Goal: Find specific page/section: Find specific page/section

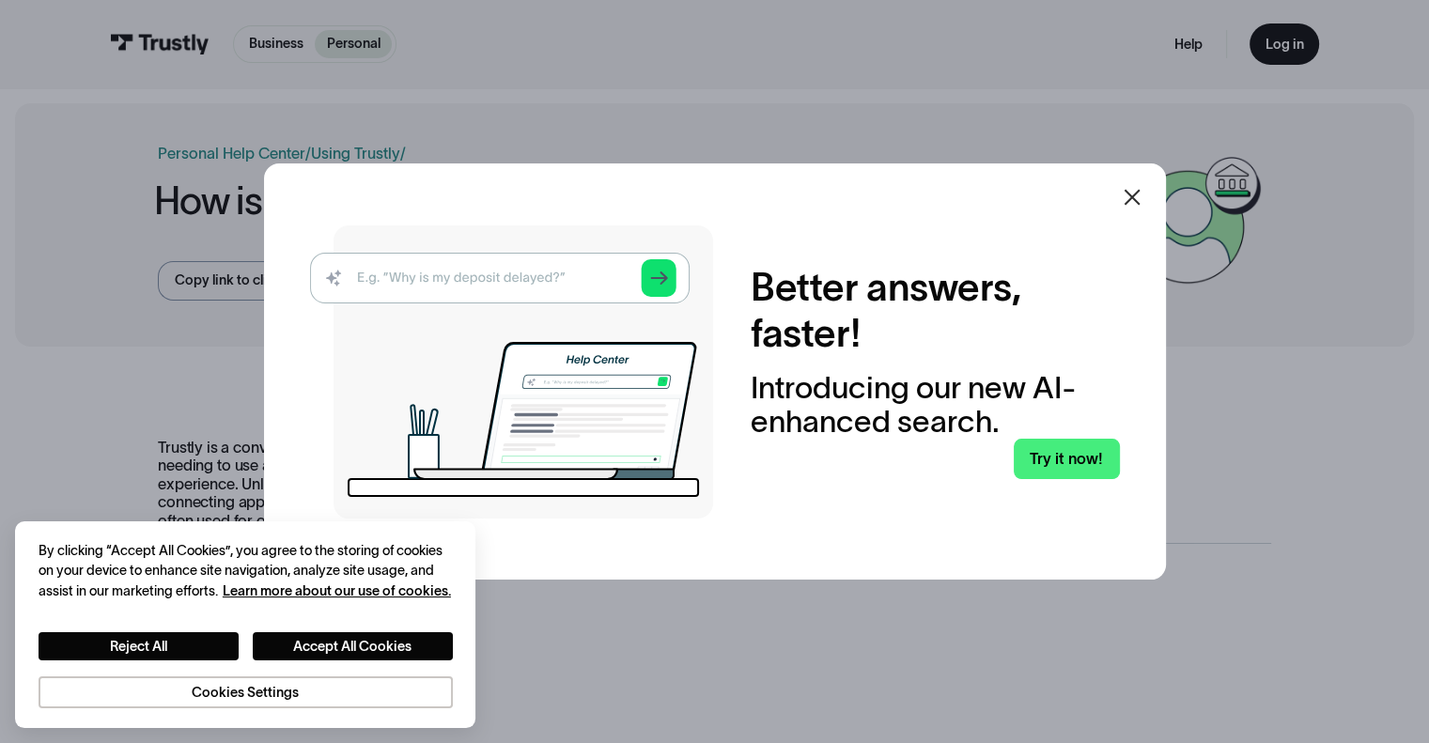
click at [1136, 192] on icon at bounding box center [1132, 197] width 23 height 23
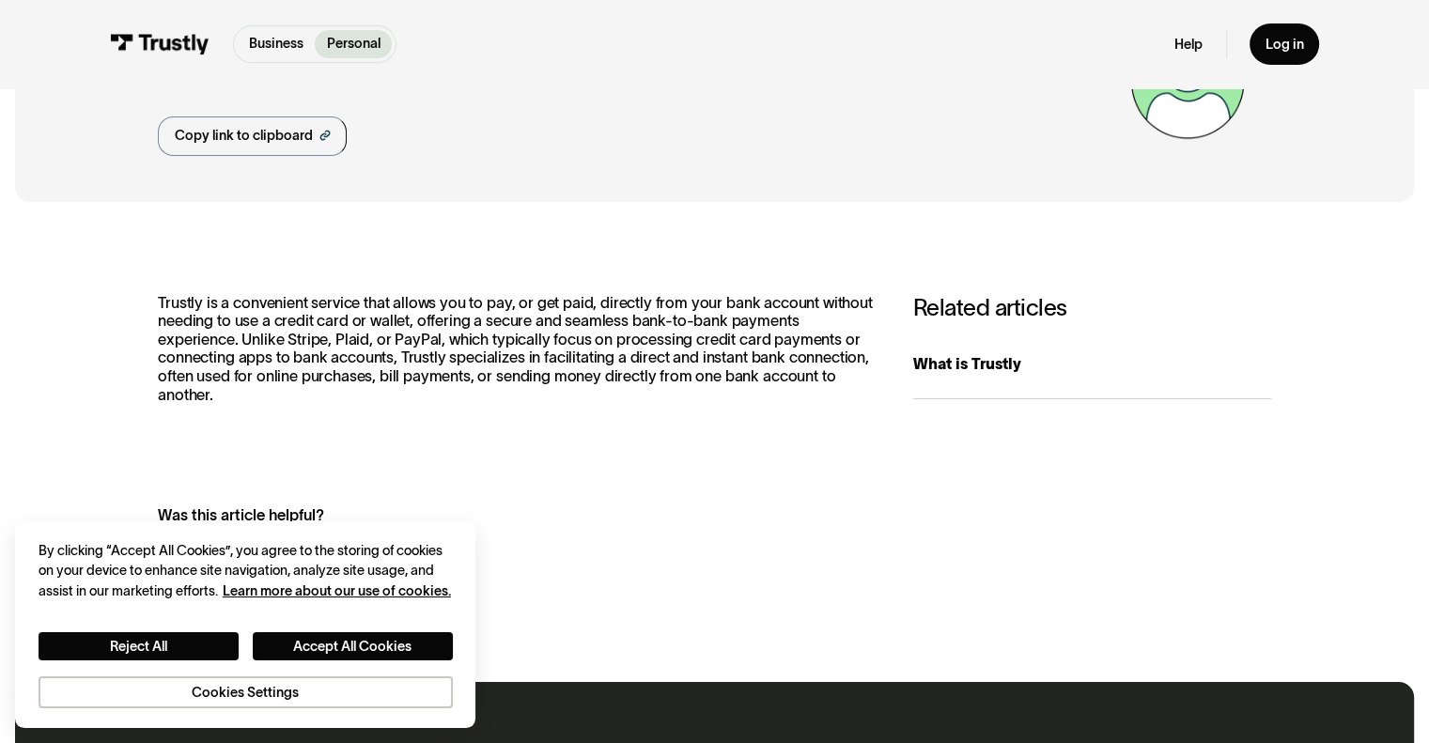
scroll to position [146, 0]
click at [504, 345] on p "Trustly is a convenient service that allows you to pay, or get paid, directly f…" at bounding box center [516, 348] width 716 height 111
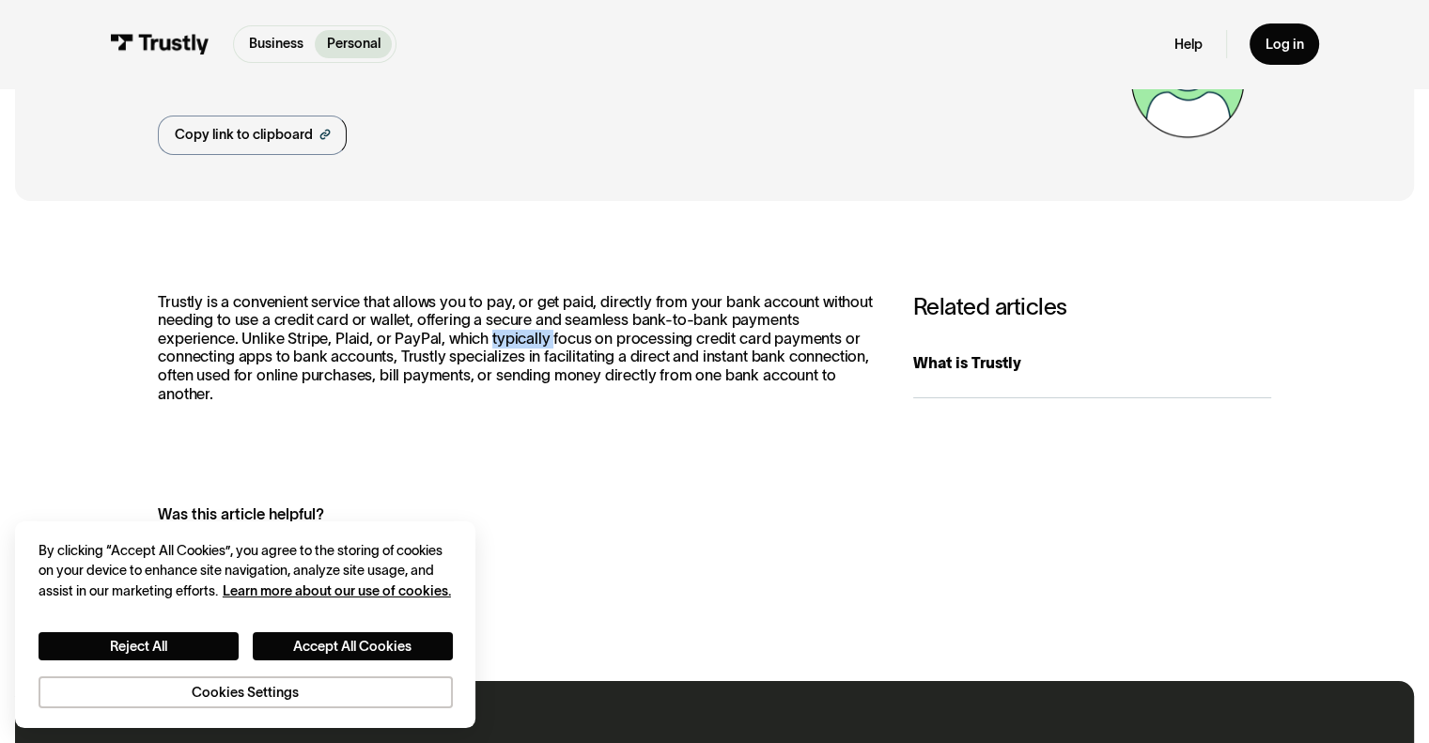
click at [504, 345] on p "Trustly is a convenient service that allows you to pay, or get paid, directly f…" at bounding box center [516, 348] width 716 height 111
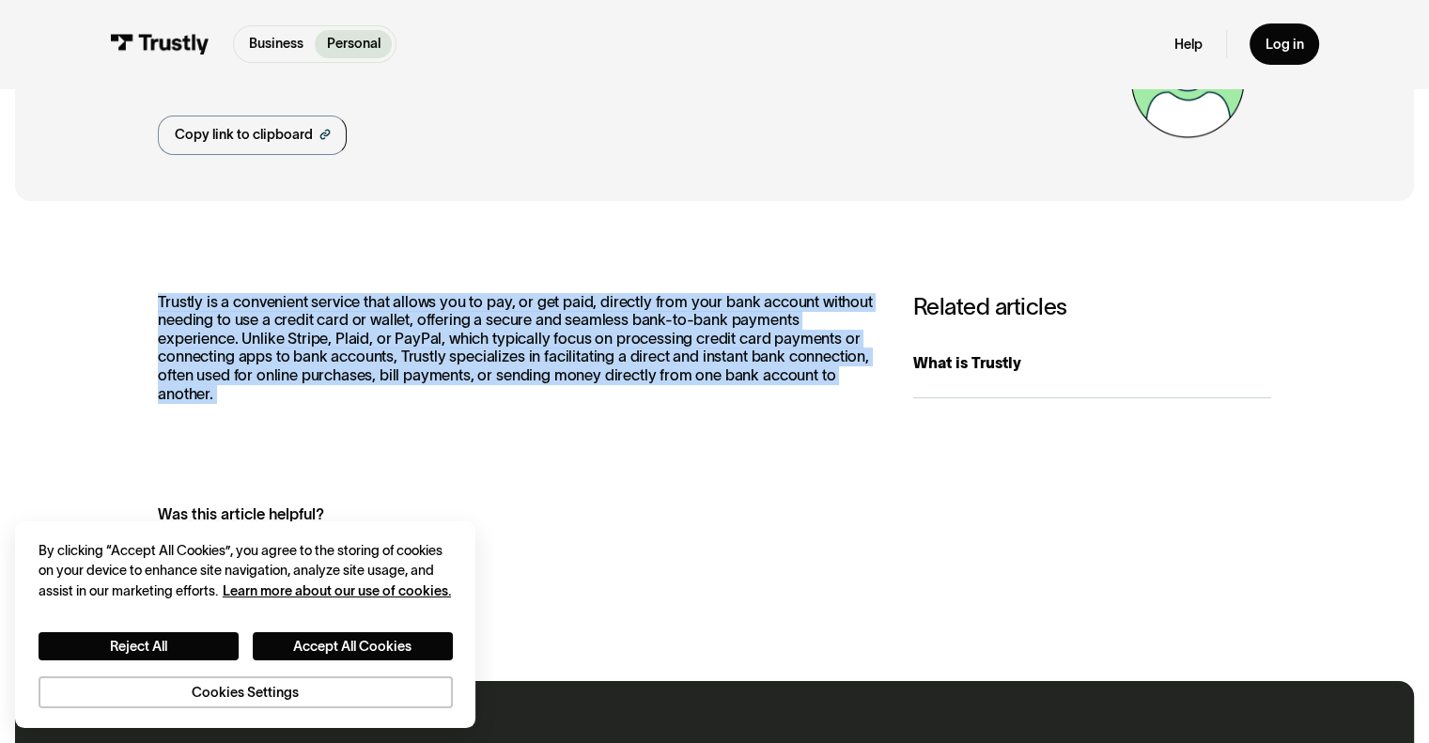
click at [504, 345] on p "Trustly is a convenient service that allows you to pay, or get paid, directly f…" at bounding box center [516, 348] width 716 height 111
click at [496, 350] on p "Trustly is a convenient service that allows you to pay, or get paid, directly f…" at bounding box center [516, 348] width 716 height 111
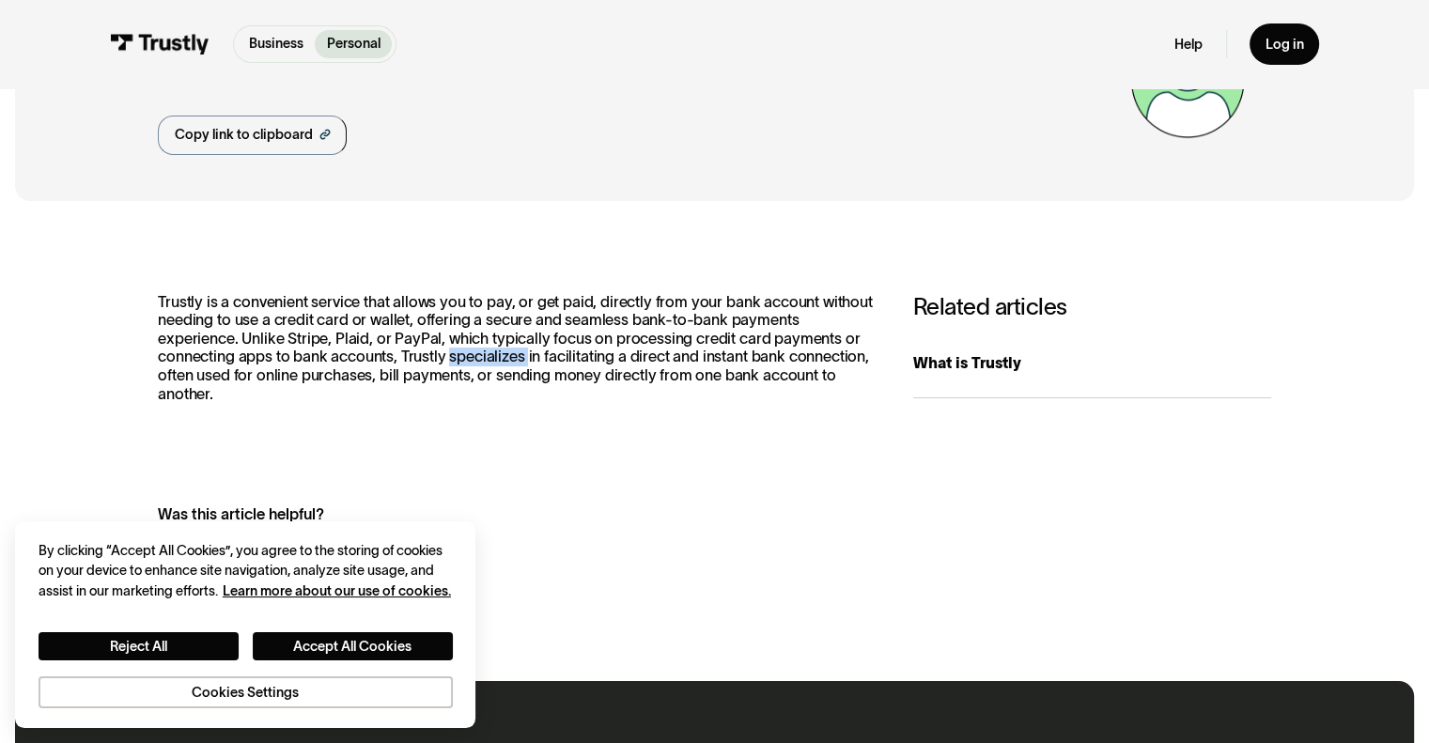
click at [496, 350] on p "Trustly is a convenient service that allows you to pay, or get paid, directly f…" at bounding box center [516, 348] width 716 height 111
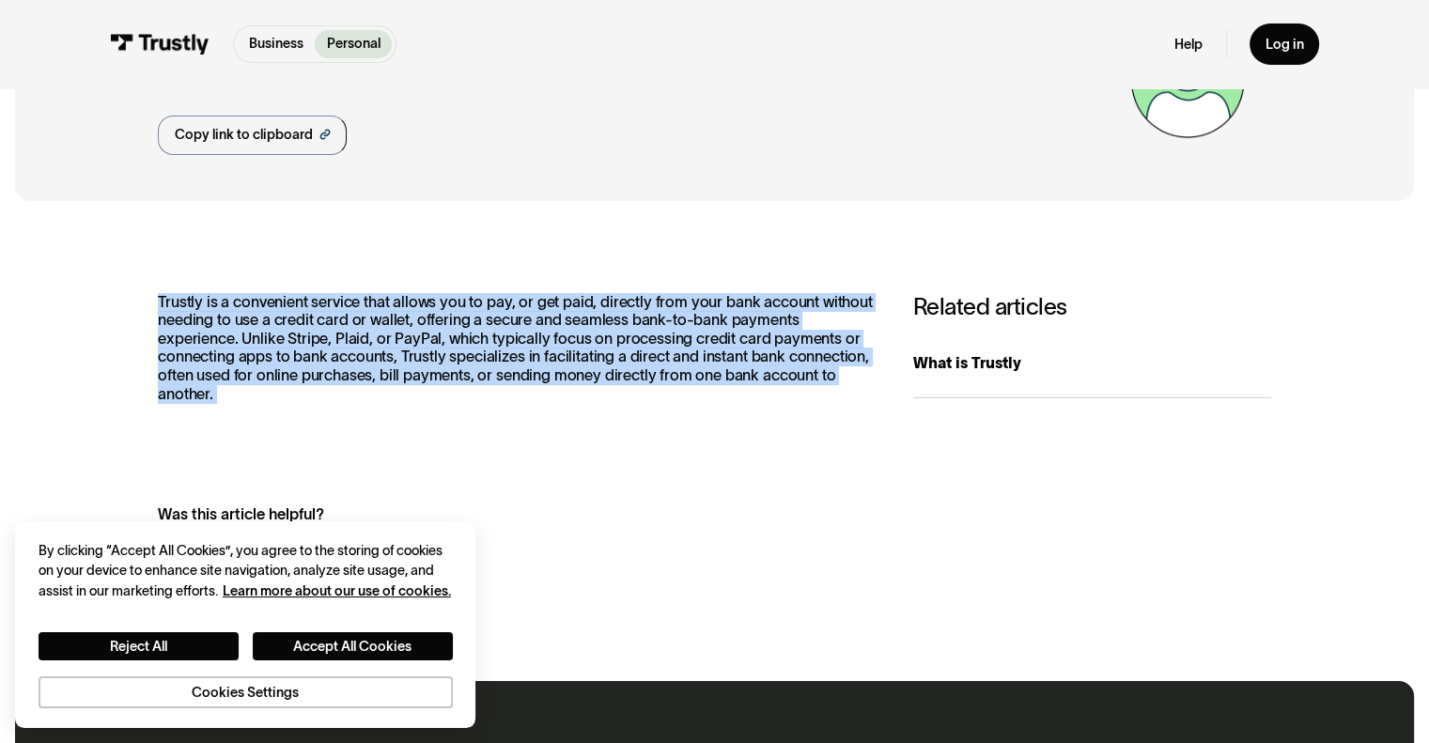
click at [496, 350] on p "Trustly is a convenient service that allows you to pay, or get paid, directly f…" at bounding box center [516, 348] width 716 height 111
click at [516, 307] on p "Trustly is a convenient service that allows you to pay, or get paid, directly f…" at bounding box center [516, 348] width 716 height 111
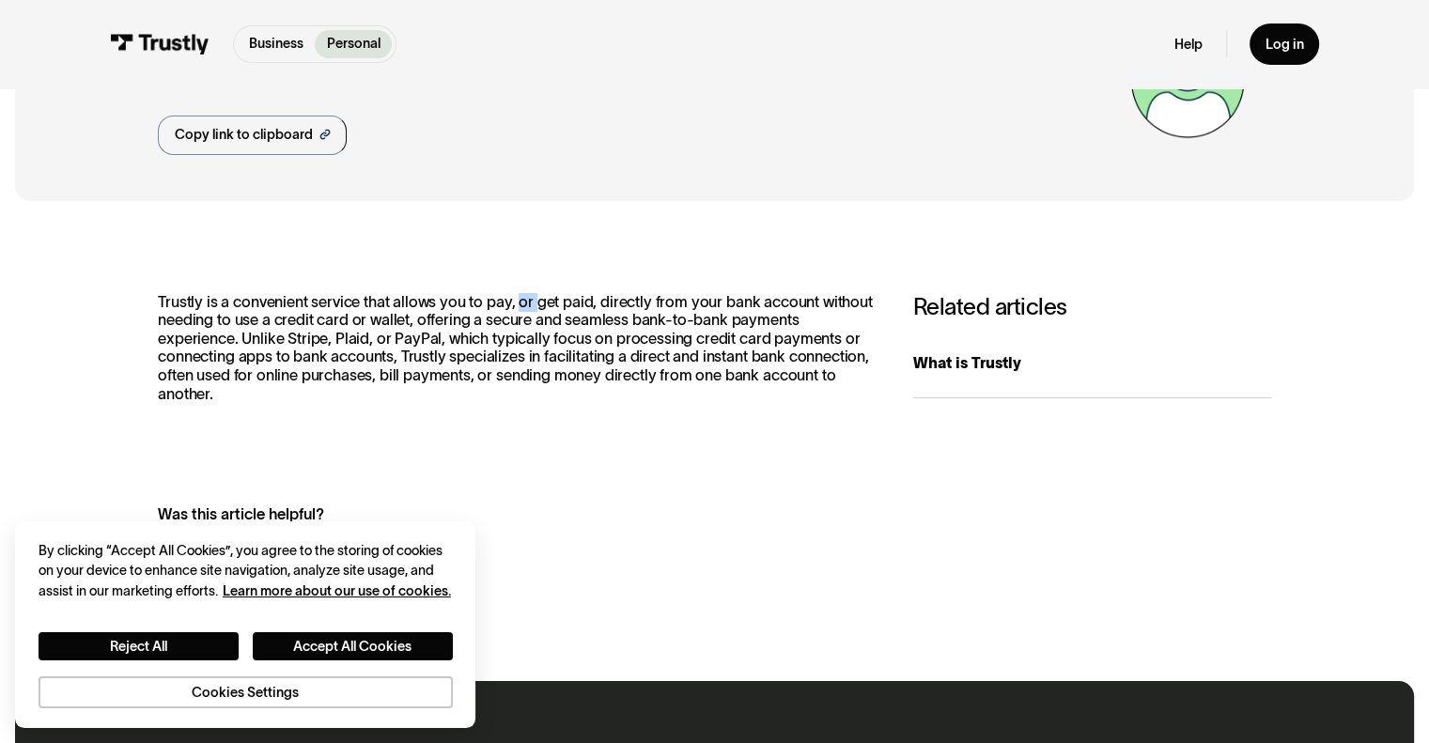
click at [516, 307] on p "Trustly is a convenient service that allows you to pay, or get paid, directly f…" at bounding box center [516, 348] width 716 height 111
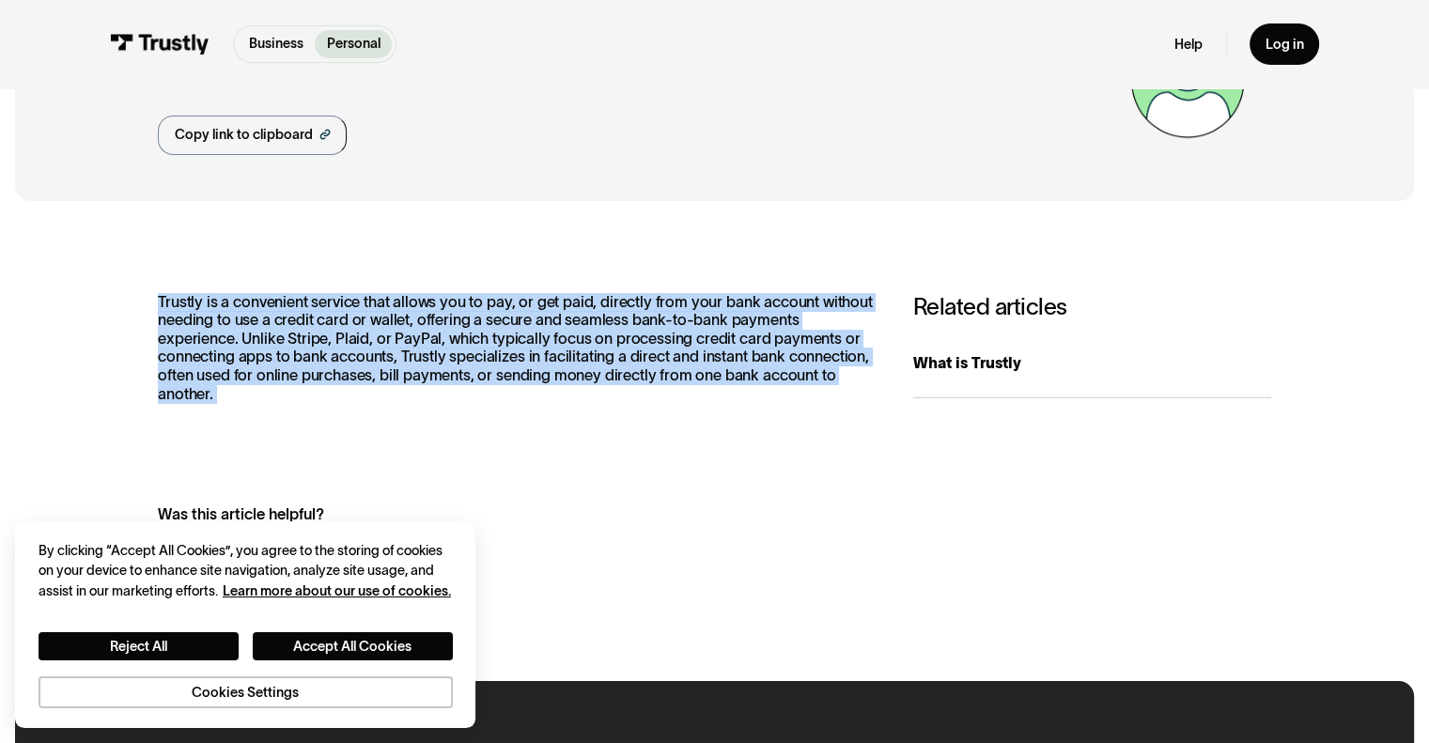
click at [516, 307] on p "Trustly is a convenient service that allows you to pay, or get paid, directly f…" at bounding box center [516, 348] width 716 height 111
click at [515, 316] on p "Trustly is a convenient service that allows you to pay, or get paid, directly f…" at bounding box center [516, 348] width 716 height 111
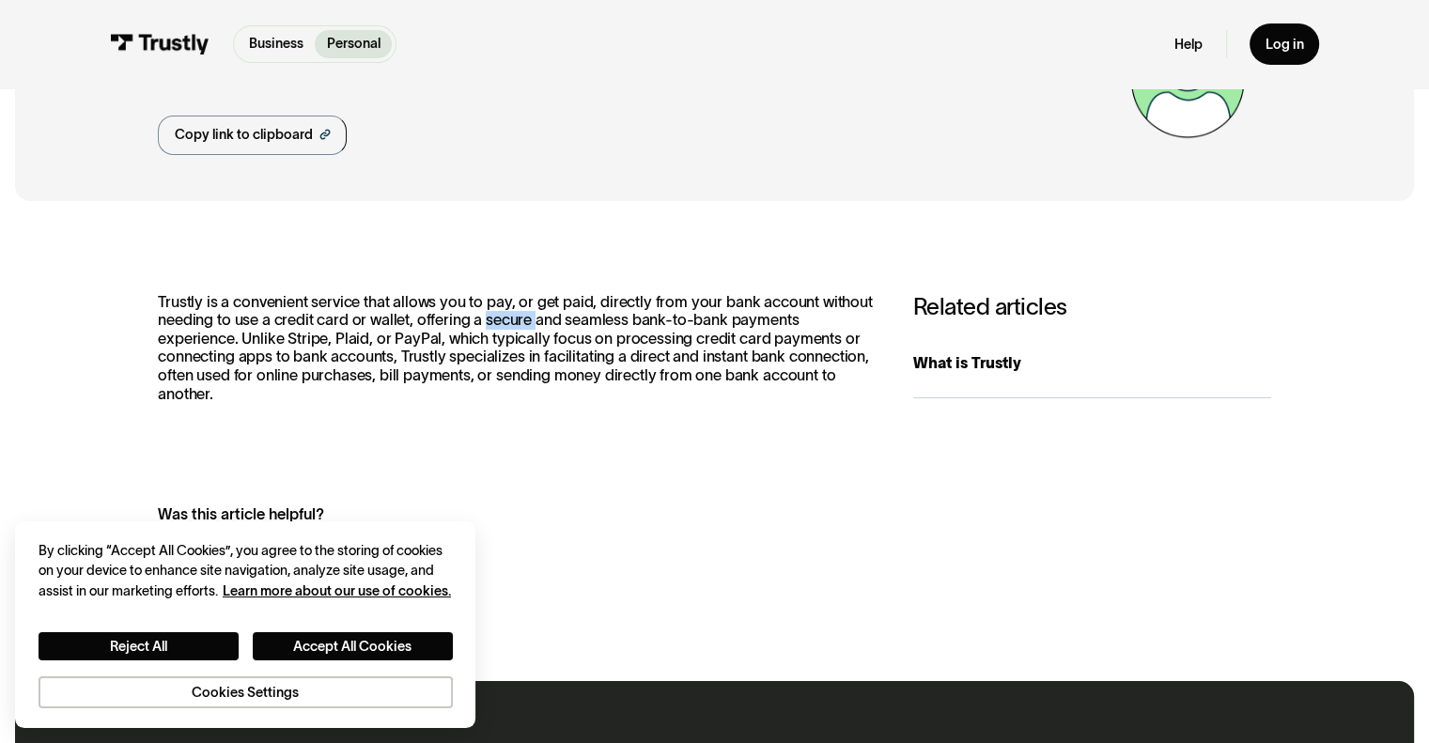
click at [515, 316] on p "Trustly is a convenient service that allows you to pay, or get paid, directly f…" at bounding box center [516, 348] width 716 height 111
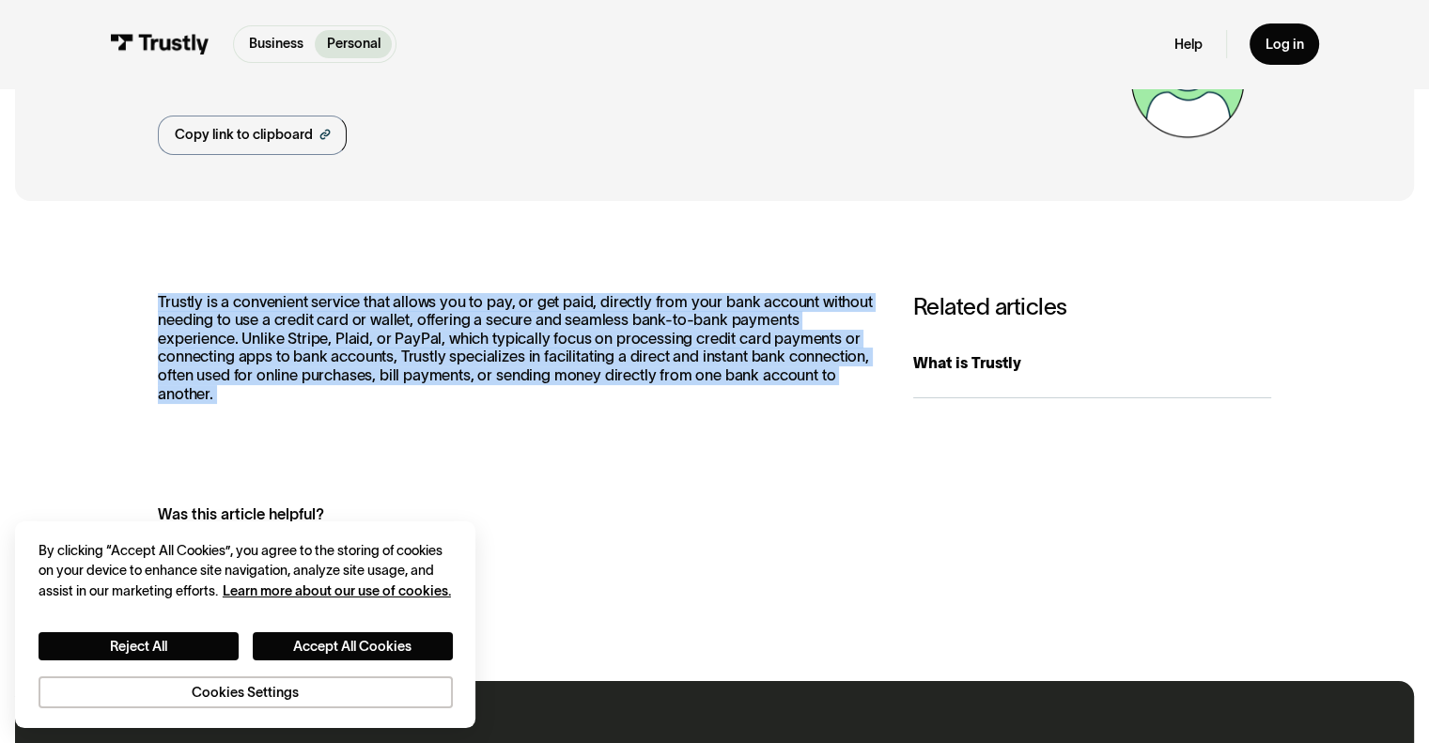
click at [515, 316] on p "Trustly is a convenient service that allows you to pay, or get paid, directly f…" at bounding box center [516, 348] width 716 height 111
click at [496, 341] on p "Trustly is a convenient service that allows you to pay, or get paid, directly f…" at bounding box center [516, 348] width 716 height 111
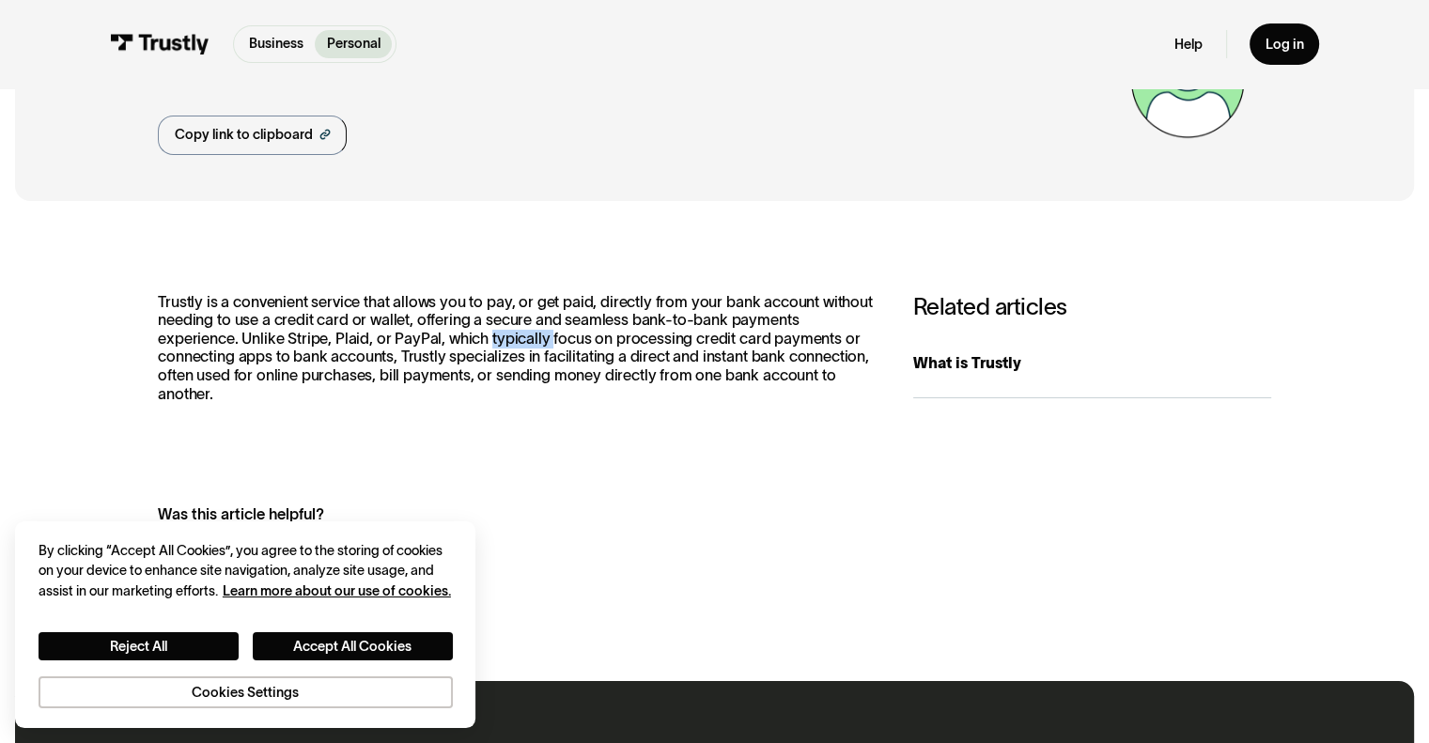
click at [496, 341] on p "Trustly is a convenient service that allows you to pay, or get paid, directly f…" at bounding box center [516, 348] width 716 height 111
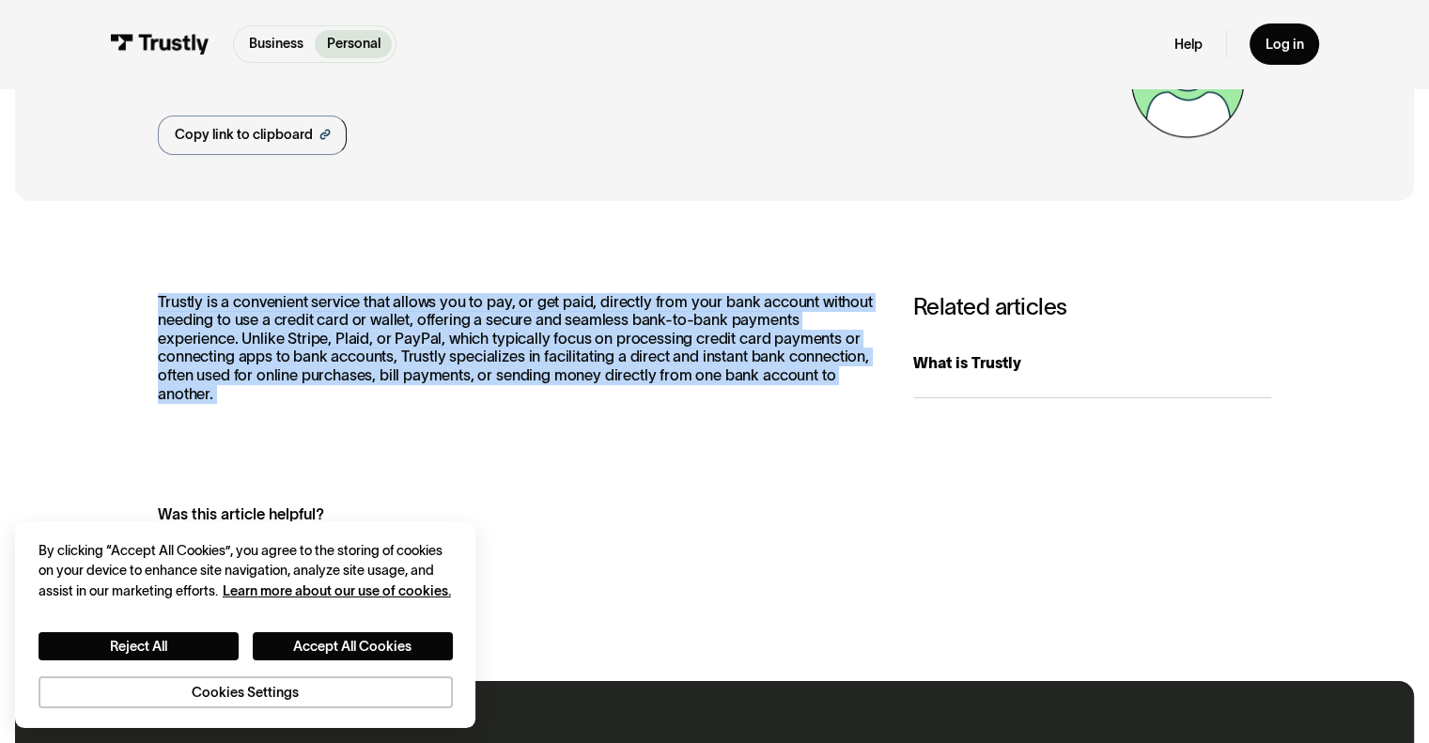
click at [496, 341] on p "Trustly is a convenient service that allows you to pay, or get paid, directly f…" at bounding box center [516, 348] width 716 height 111
click at [492, 351] on p "Trustly is a convenient service that allows you to pay, or get paid, directly f…" at bounding box center [516, 348] width 716 height 111
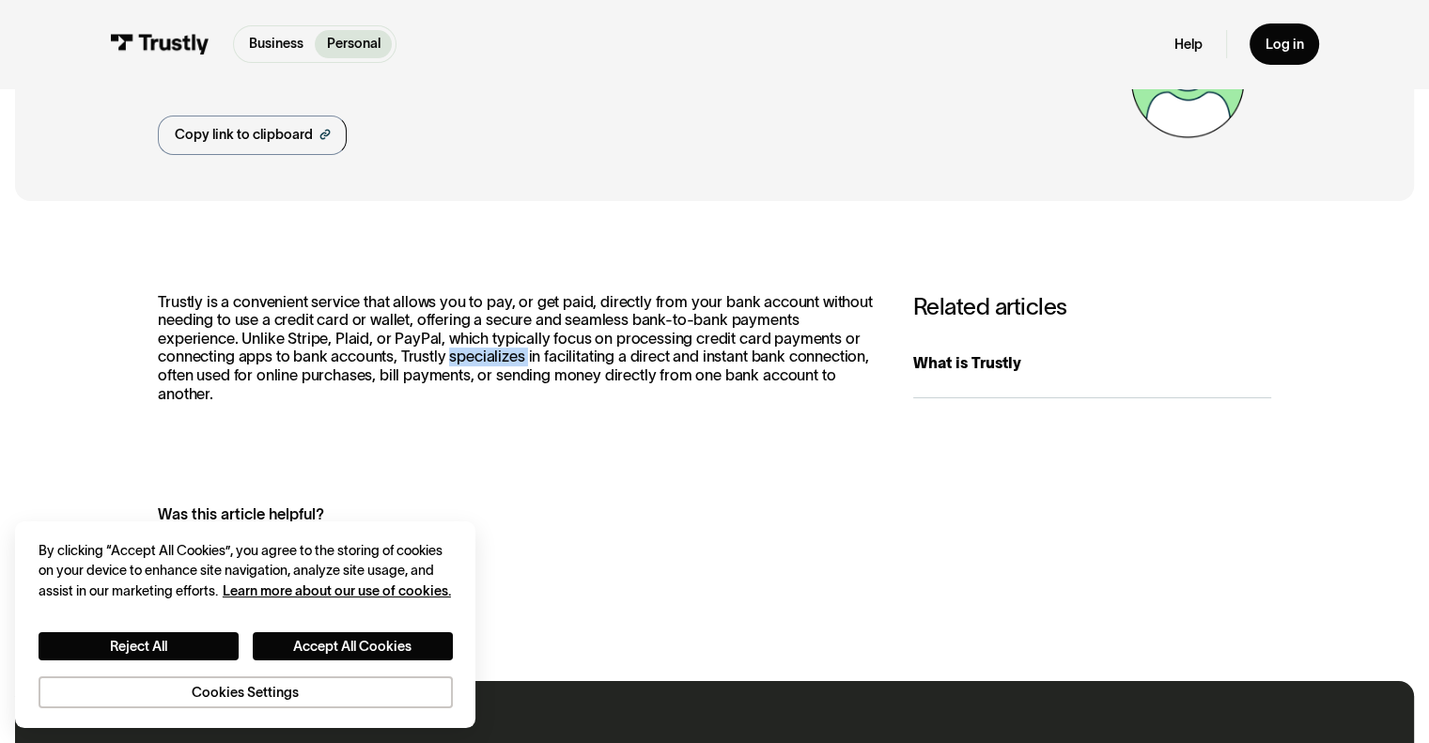
click at [492, 351] on p "Trustly is a convenient service that allows you to pay, or get paid, directly f…" at bounding box center [516, 348] width 716 height 111
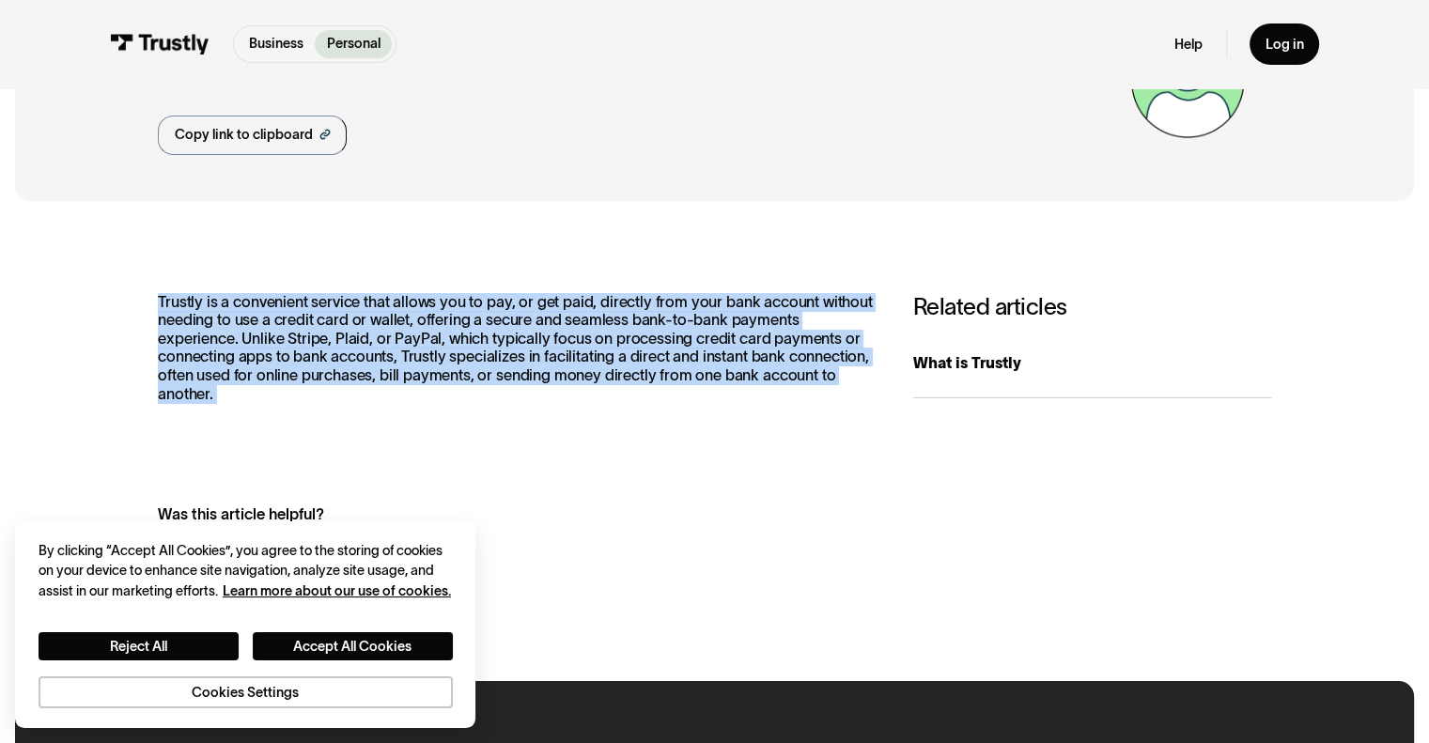
click at [492, 351] on p "Trustly is a convenient service that allows you to pay, or get paid, directly f…" at bounding box center [516, 348] width 716 height 111
click at [427, 350] on p "Trustly is a convenient service that allows you to pay, or get paid, directly f…" at bounding box center [516, 348] width 716 height 111
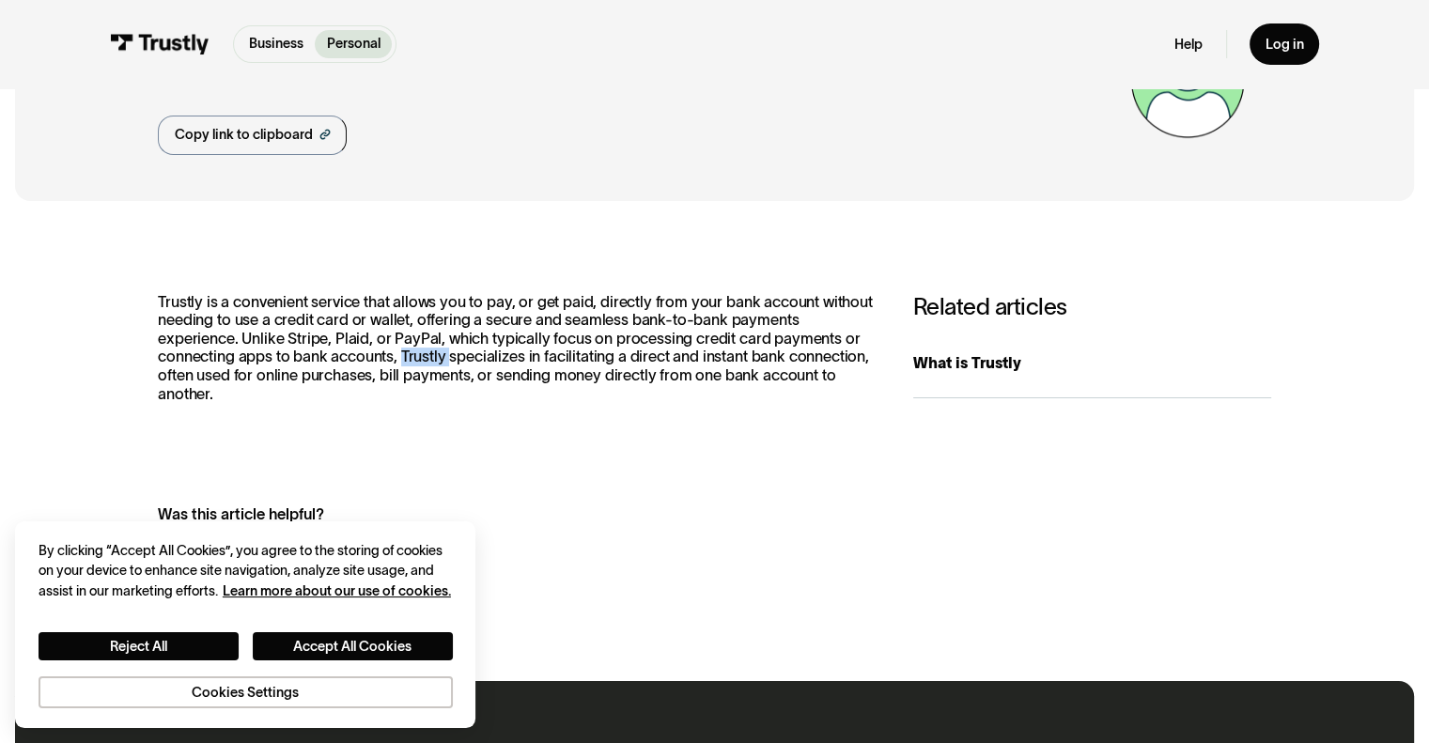
click at [427, 350] on p "Trustly is a convenient service that allows you to pay, or get paid, directly f…" at bounding box center [516, 348] width 716 height 111
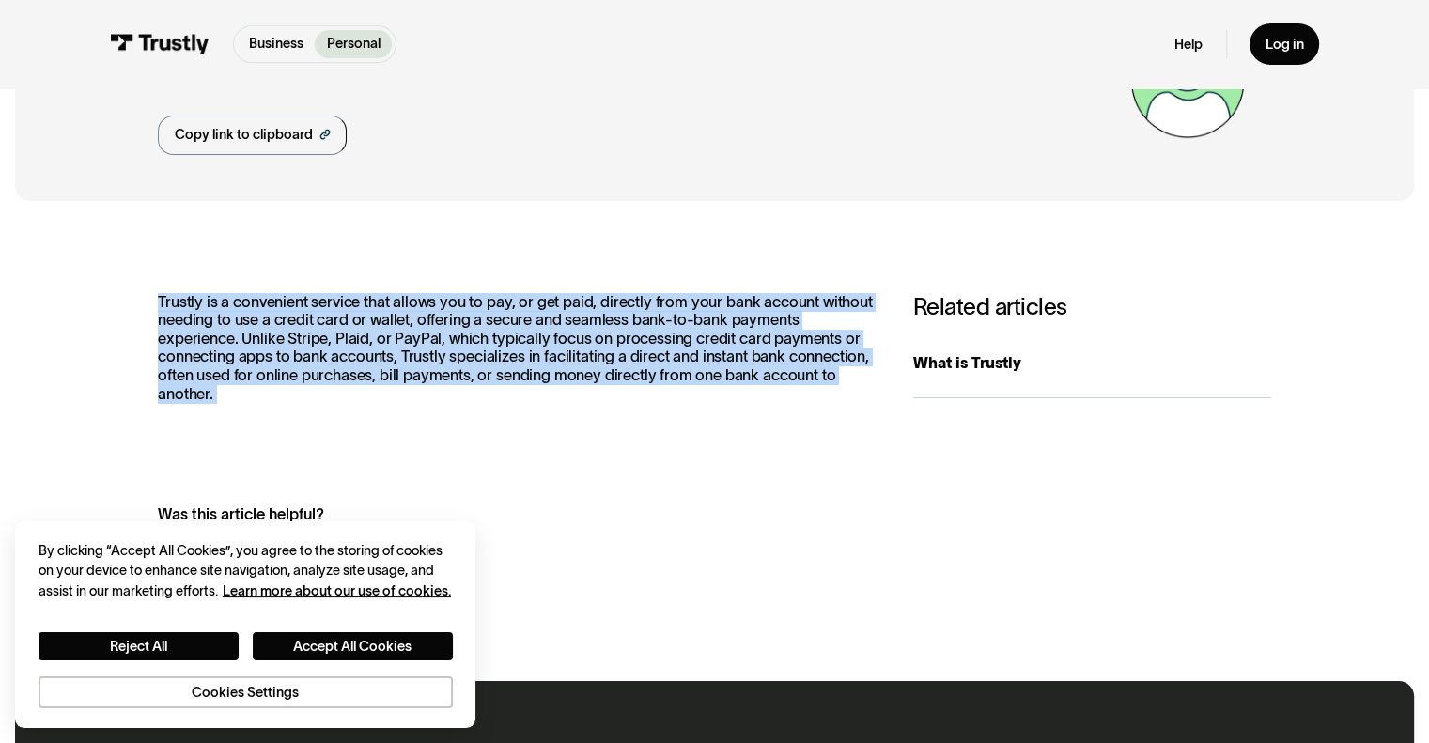
click at [427, 350] on p "Trustly is a convenient service that allows you to pay, or get paid, directly f…" at bounding box center [516, 348] width 716 height 111
click at [442, 341] on p "Trustly is a convenient service that allows you to pay, or get paid, directly f…" at bounding box center [516, 348] width 716 height 111
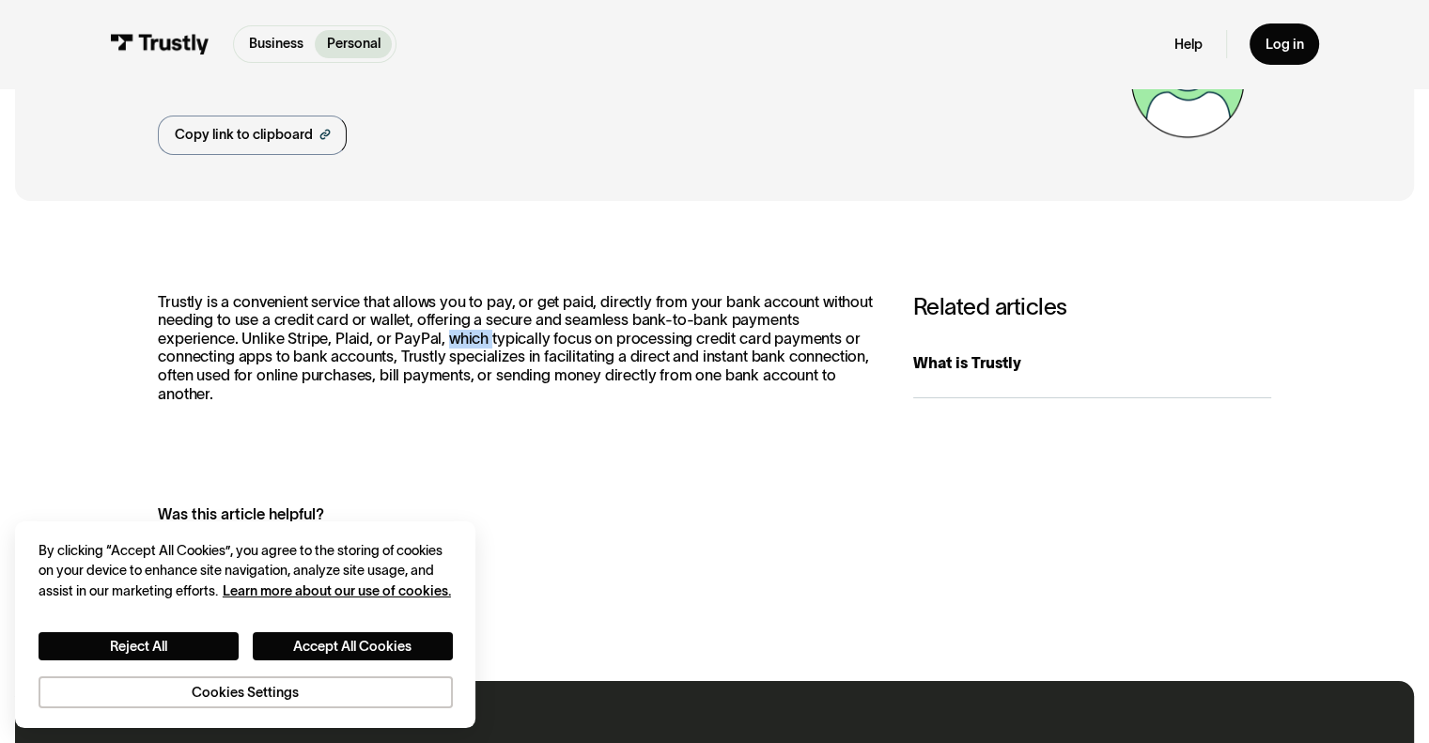
click at [442, 341] on p "Trustly is a convenient service that allows you to pay, or get paid, directly f…" at bounding box center [516, 348] width 716 height 111
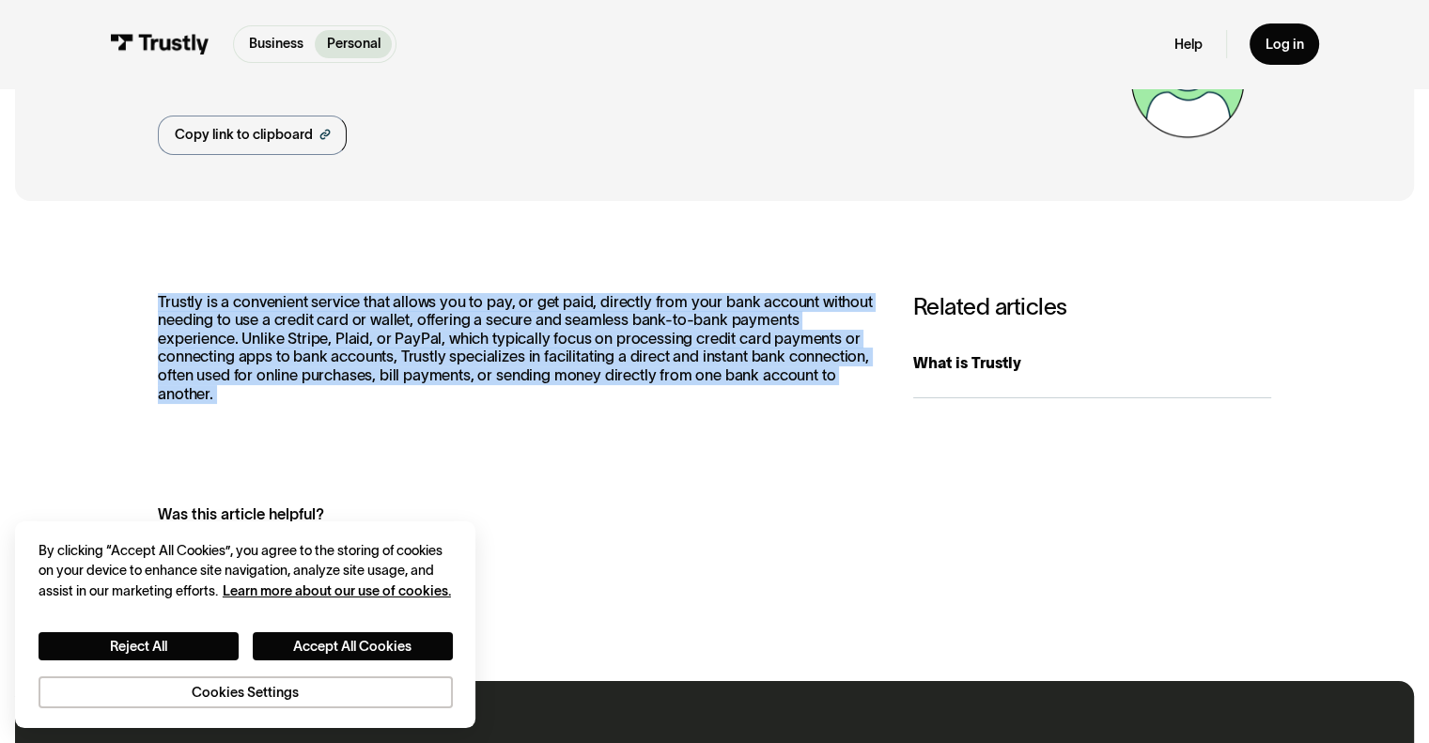
click at [442, 341] on p "Trustly is a convenient service that allows you to pay, or get paid, directly f…" at bounding box center [516, 348] width 716 height 111
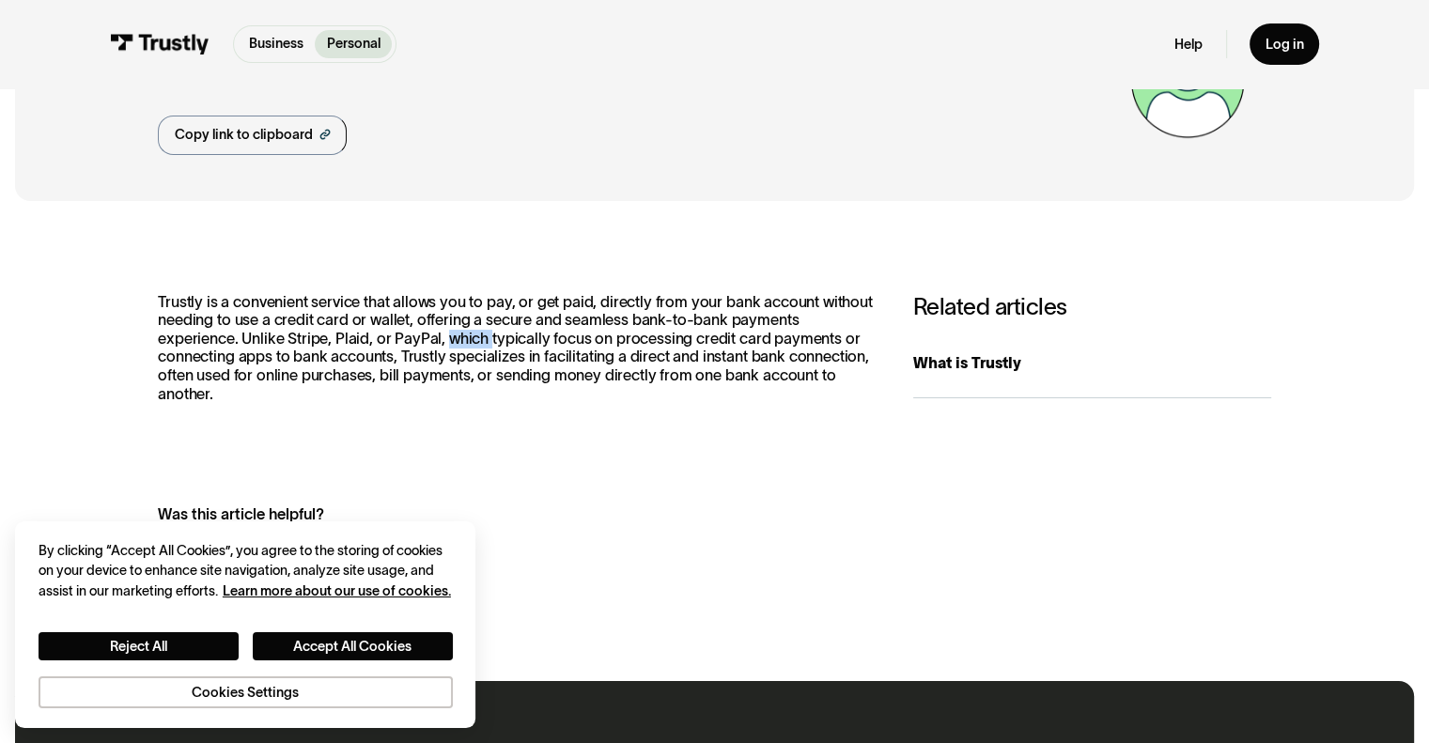
click at [442, 341] on p "Trustly is a convenient service that allows you to pay, or get paid, directly f…" at bounding box center [516, 348] width 716 height 111
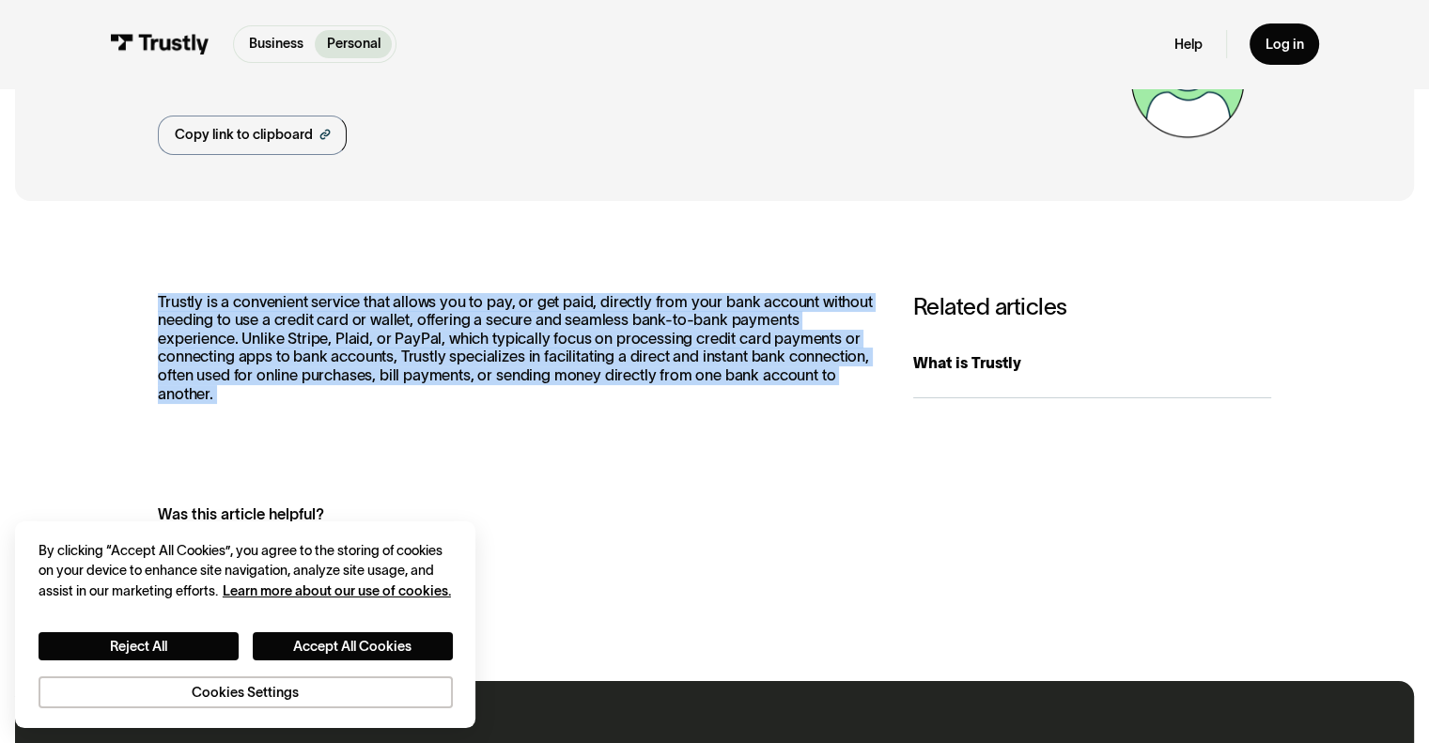
click at [442, 341] on p "Trustly is a convenient service that allows you to pay, or get paid, directly f…" at bounding box center [516, 348] width 716 height 111
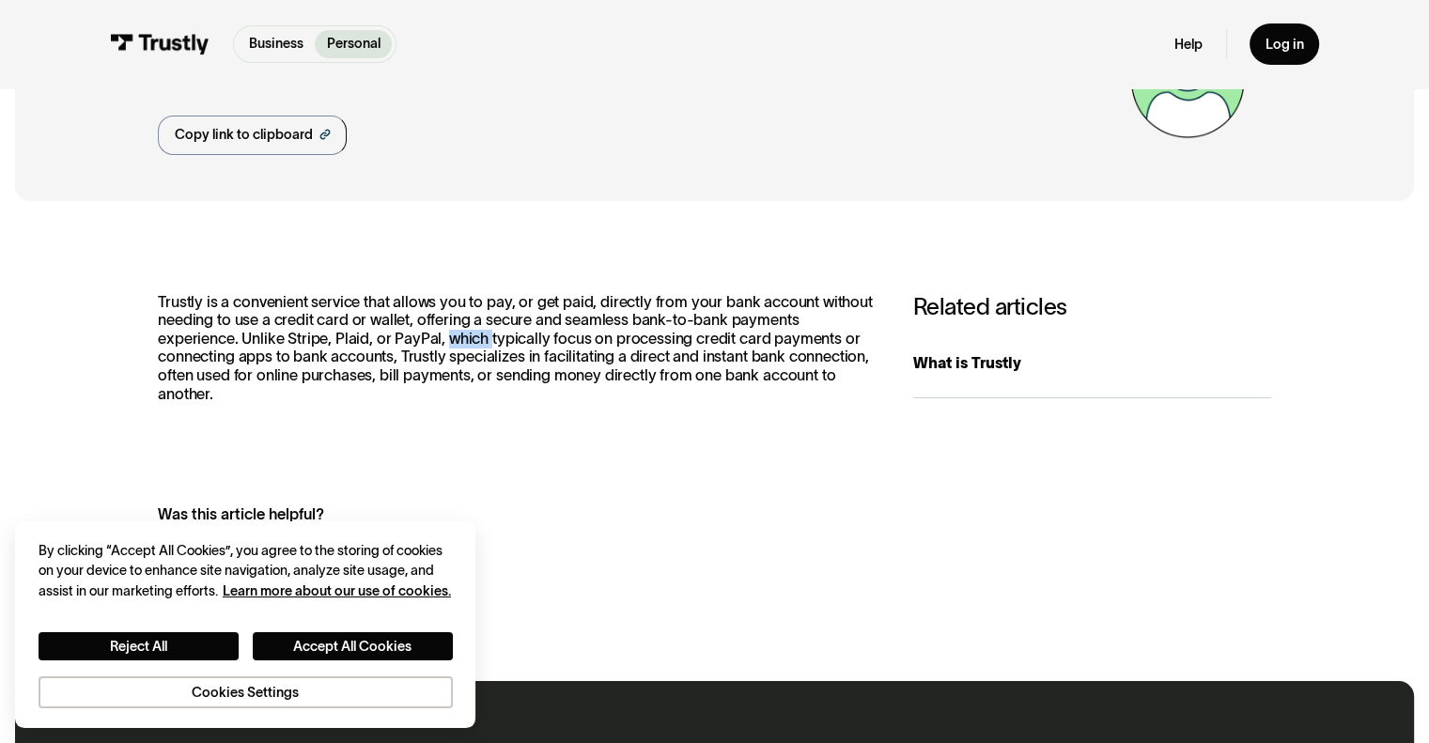
click at [442, 341] on p "Trustly is a convenient service that allows you to pay, or get paid, directly f…" at bounding box center [516, 348] width 716 height 111
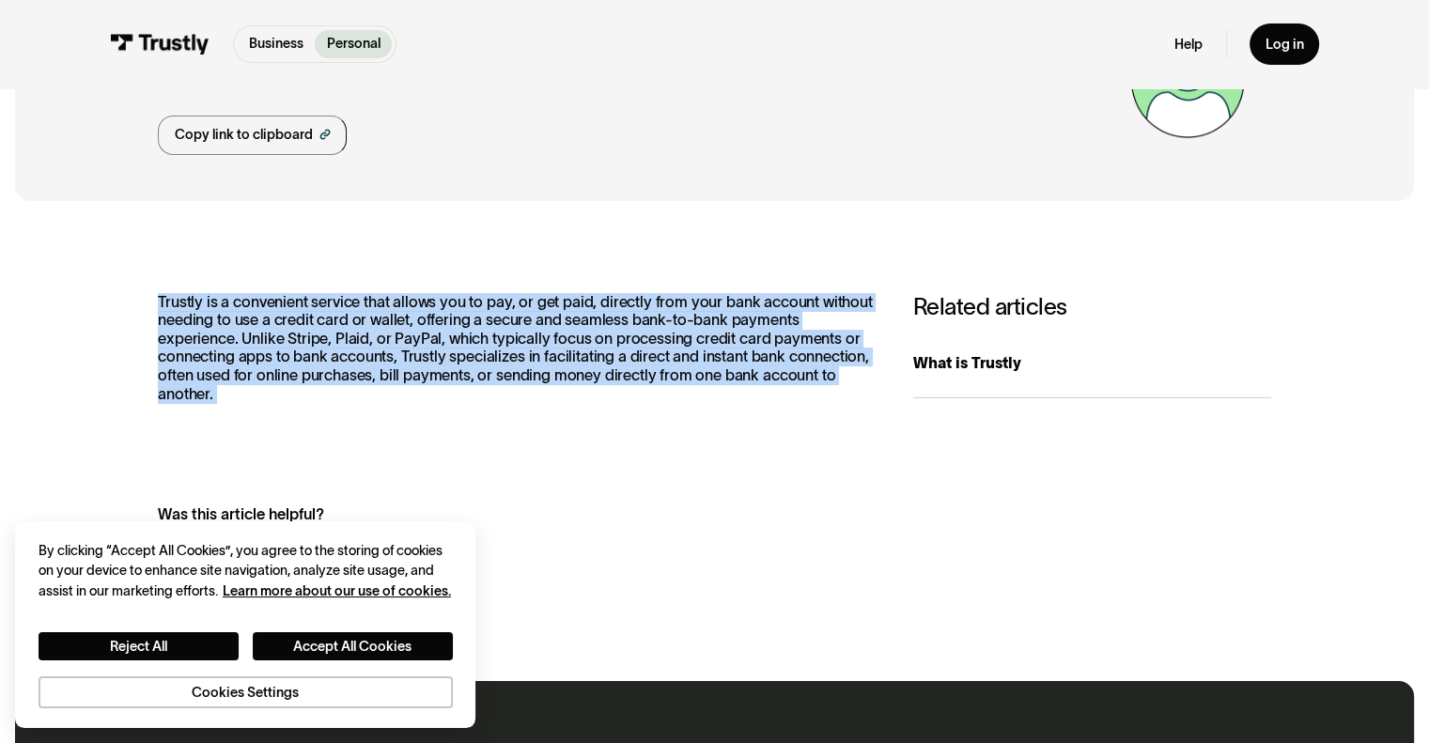
click at [442, 341] on p "Trustly is a convenient service that allows you to pay, or get paid, directly f…" at bounding box center [516, 348] width 716 height 111
click at [434, 360] on p "Trustly is a convenient service that allows you to pay, or get paid, directly f…" at bounding box center [516, 348] width 716 height 111
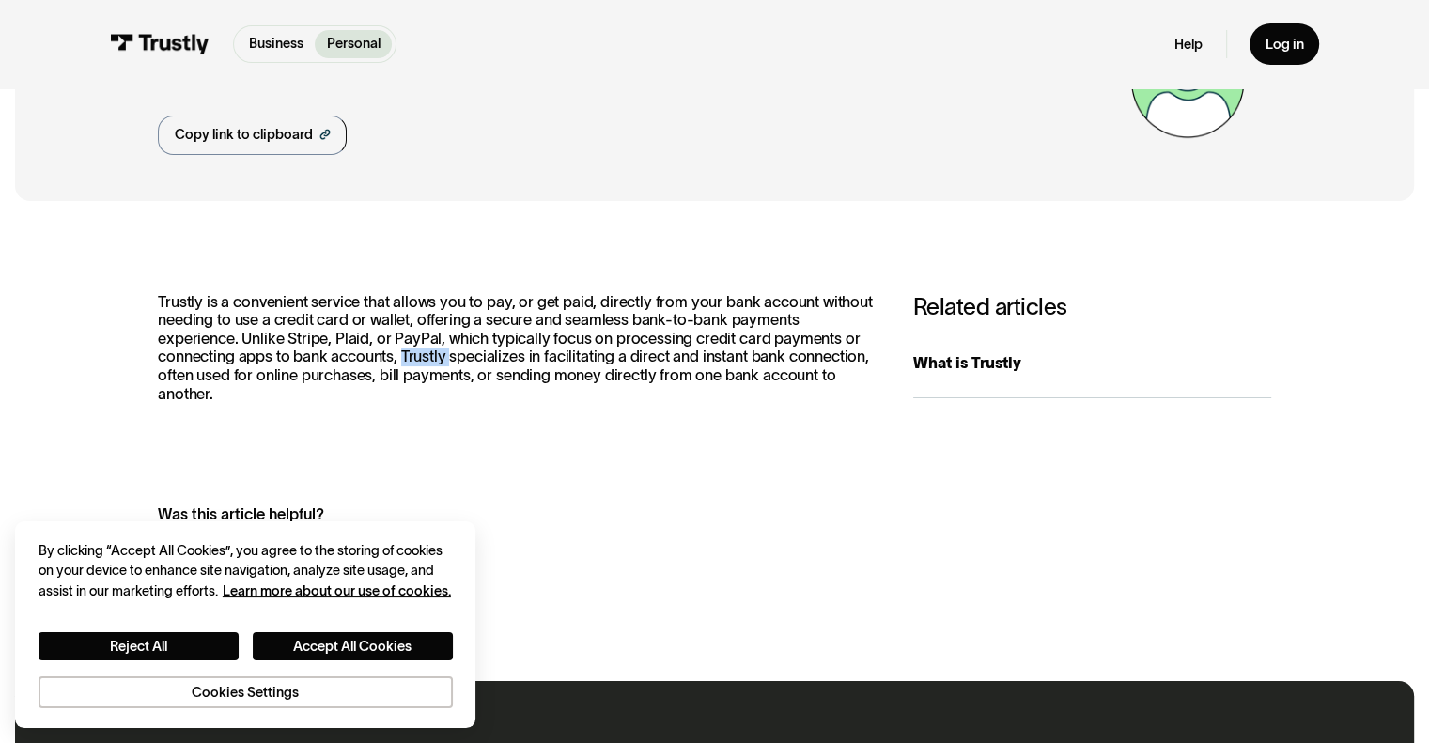
click at [434, 360] on p "Trustly is a convenient service that allows you to pay, or get paid, directly f…" at bounding box center [516, 348] width 716 height 111
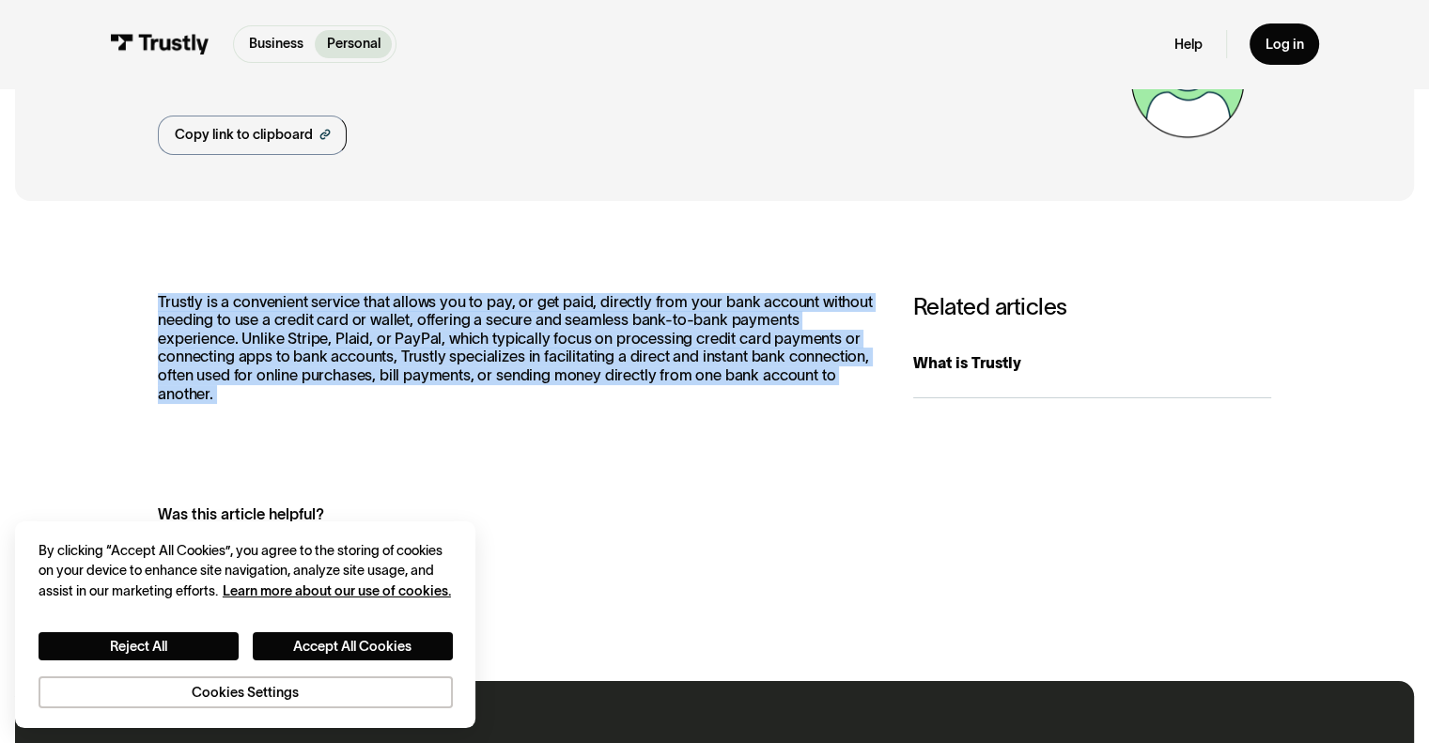
click at [434, 360] on p "Trustly is a convenient service that allows you to pay, or get paid, directly f…" at bounding box center [516, 348] width 716 height 111
click at [364, 335] on p "Trustly is a convenient service that allows you to pay, or get paid, directly f…" at bounding box center [516, 348] width 716 height 111
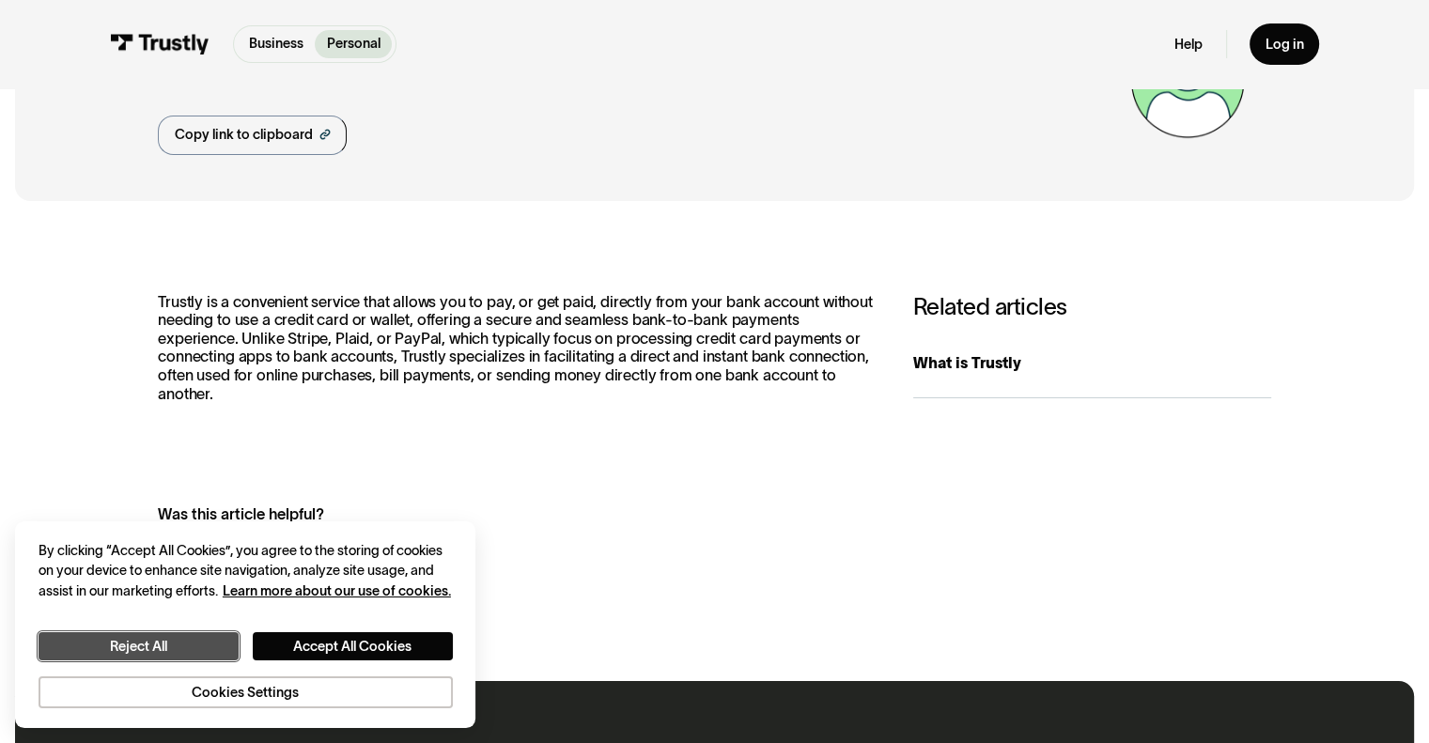
click at [158, 643] on button "Reject All" at bounding box center [139, 646] width 200 height 29
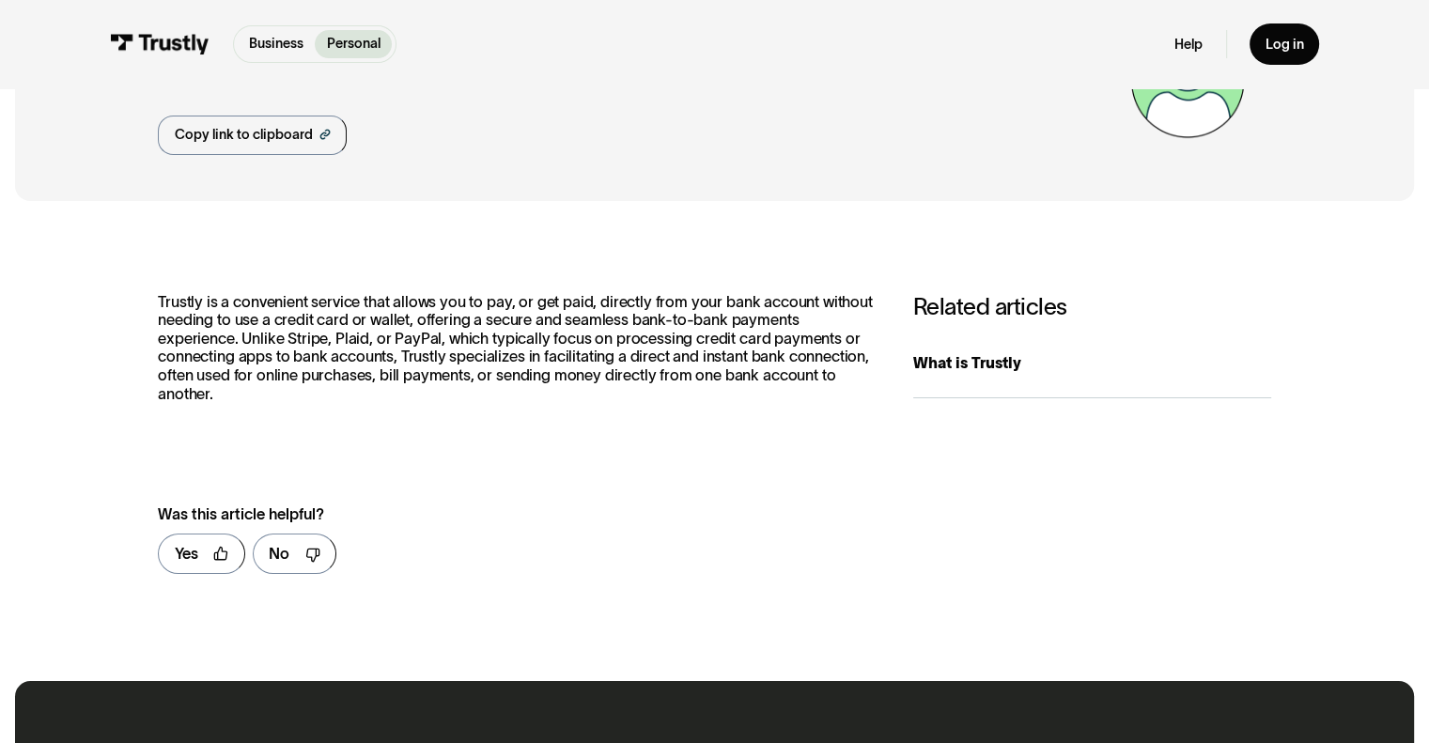
scroll to position [0, 0]
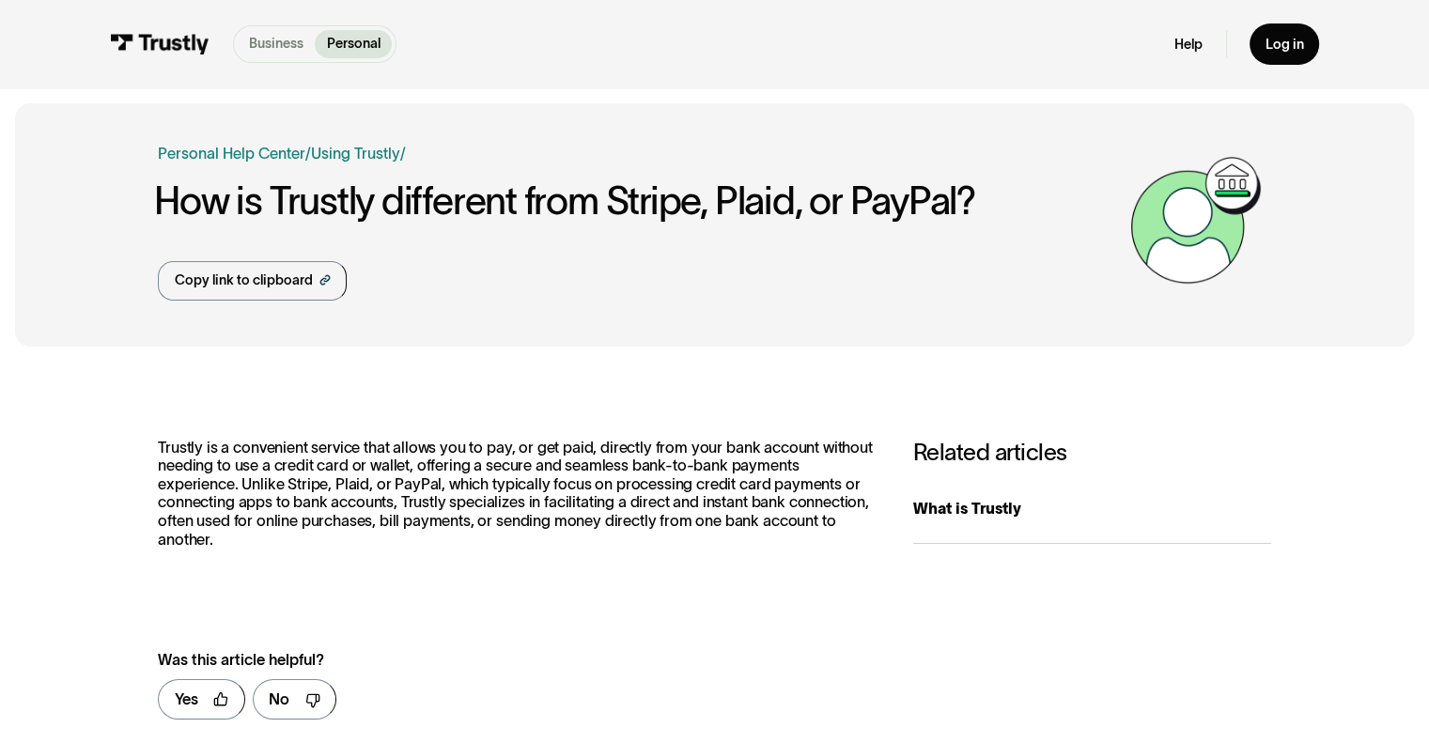
click at [282, 39] on p "Business" at bounding box center [276, 44] width 55 height 20
